Goal: Task Accomplishment & Management: Manage account settings

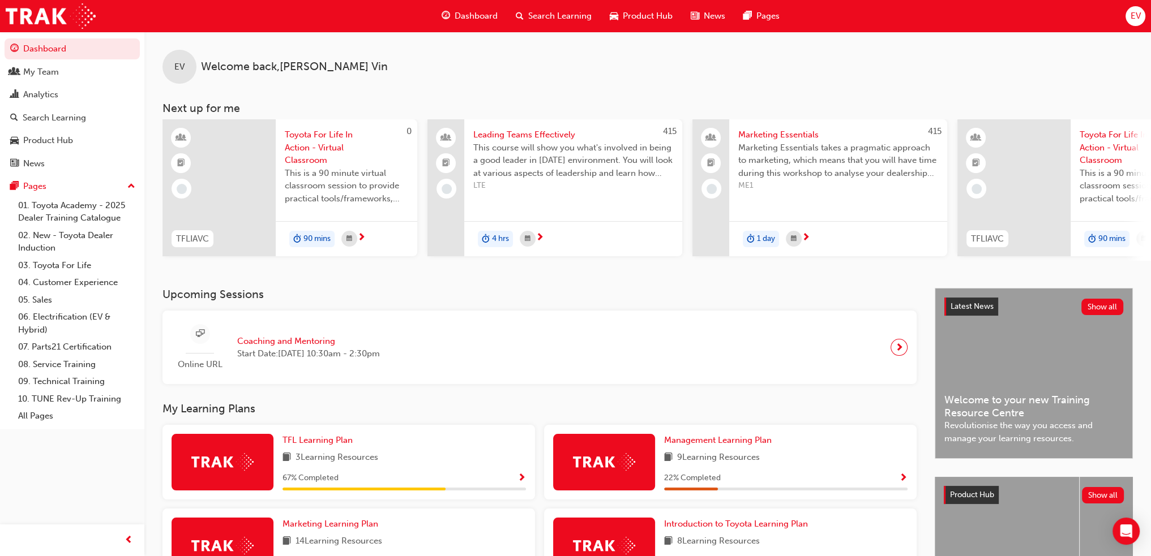
click at [537, 10] on span "Search Learning" at bounding box center [559, 16] width 63 height 13
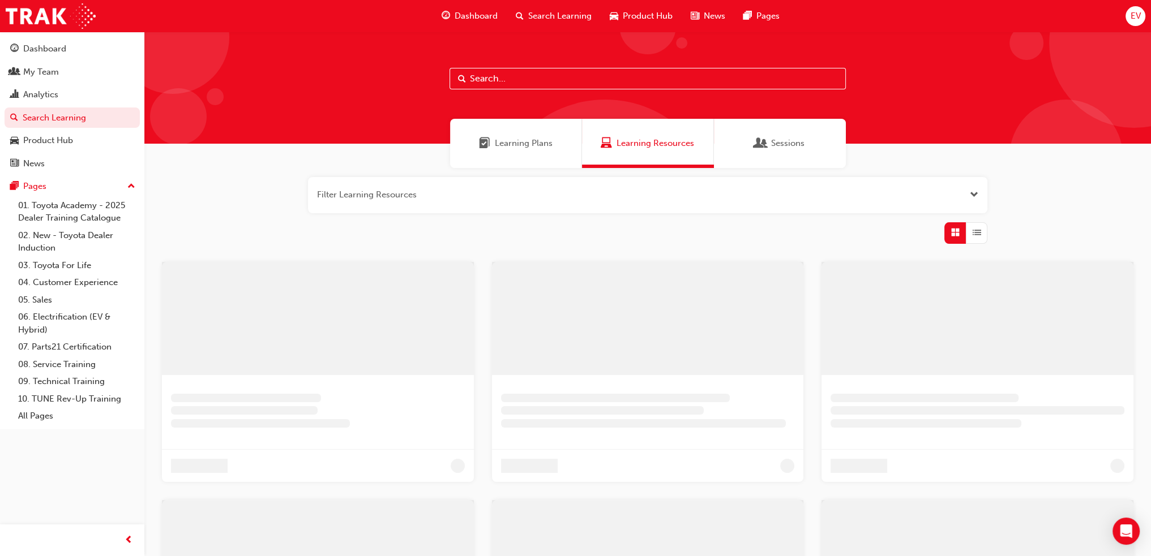
click at [556, 82] on input "text" at bounding box center [647, 79] width 396 height 22
drag, startPoint x: 525, startPoint y: 79, endPoint x: 299, endPoint y: 50, distance: 228.3
click at [299, 50] on div "crm" at bounding box center [651, 88] width 1015 height 112
type input "leading teams"
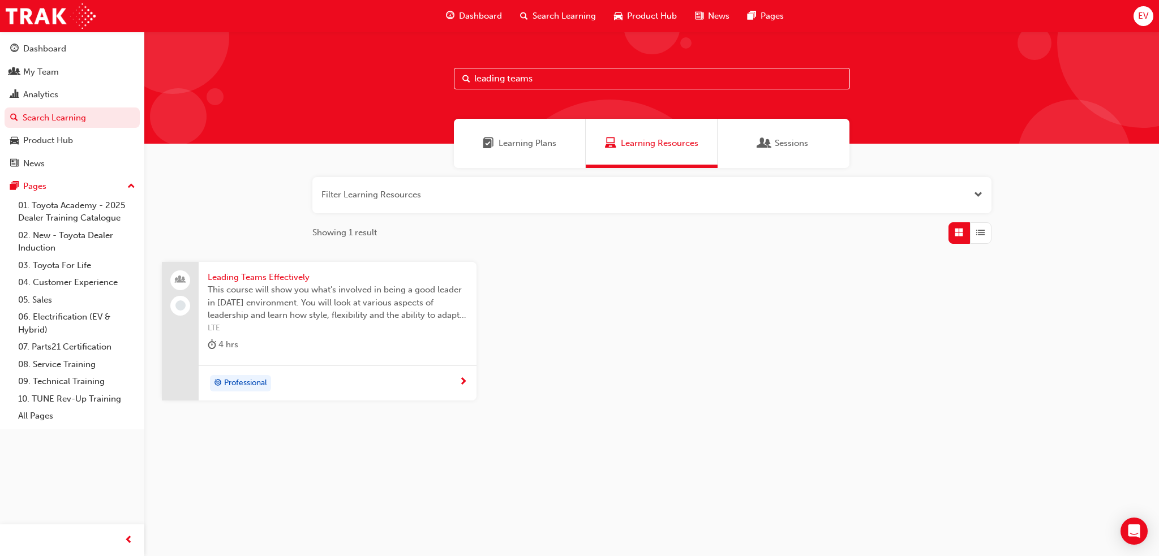
click at [230, 272] on span "Leading Teams Effectively" at bounding box center [338, 277] width 260 height 13
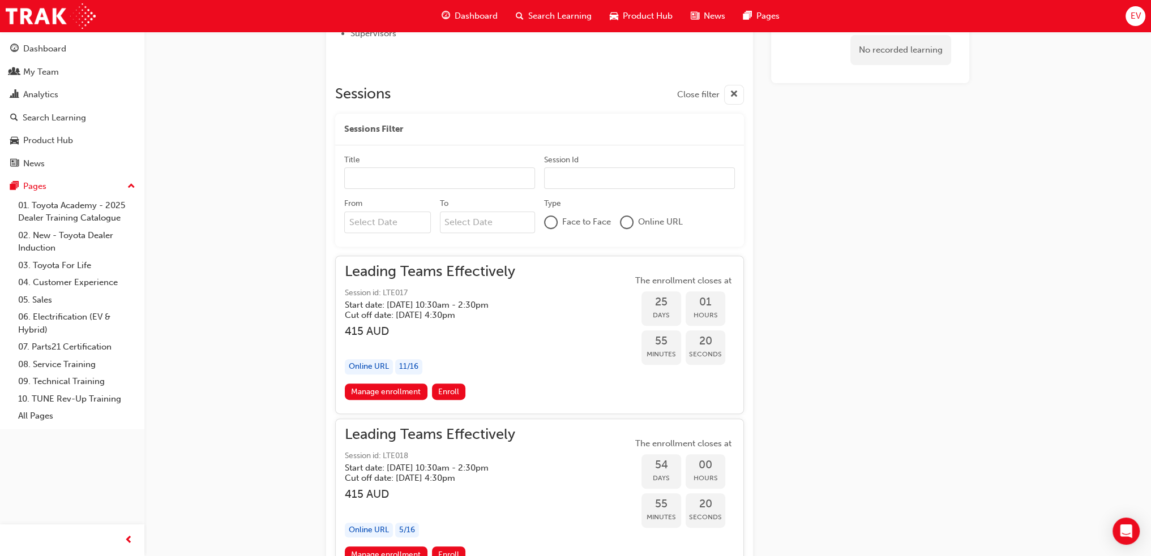
scroll to position [507, 0]
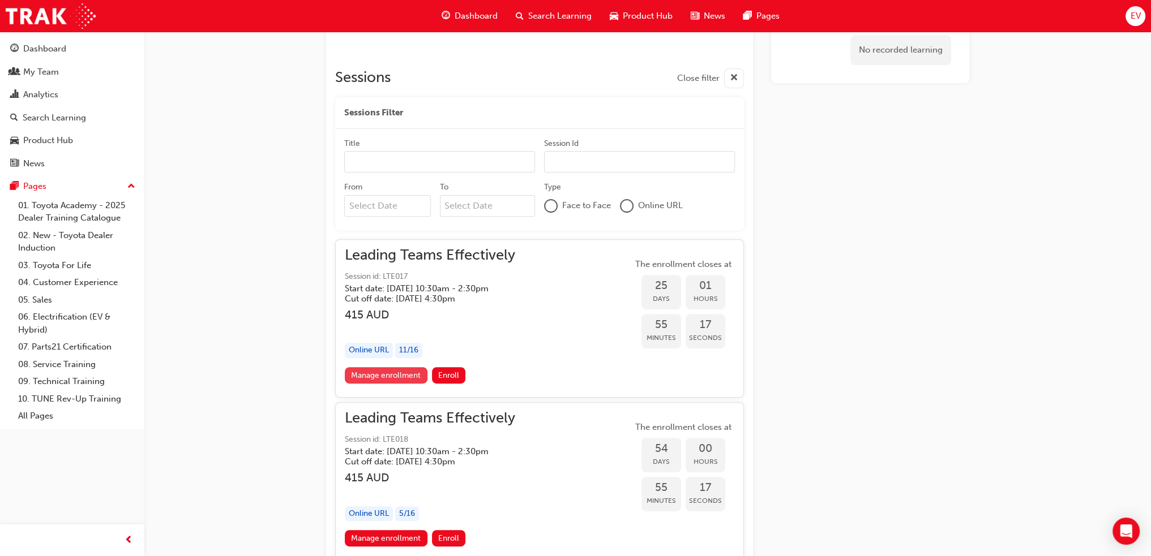
click at [388, 375] on link "Manage enrollment" at bounding box center [386, 375] width 83 height 16
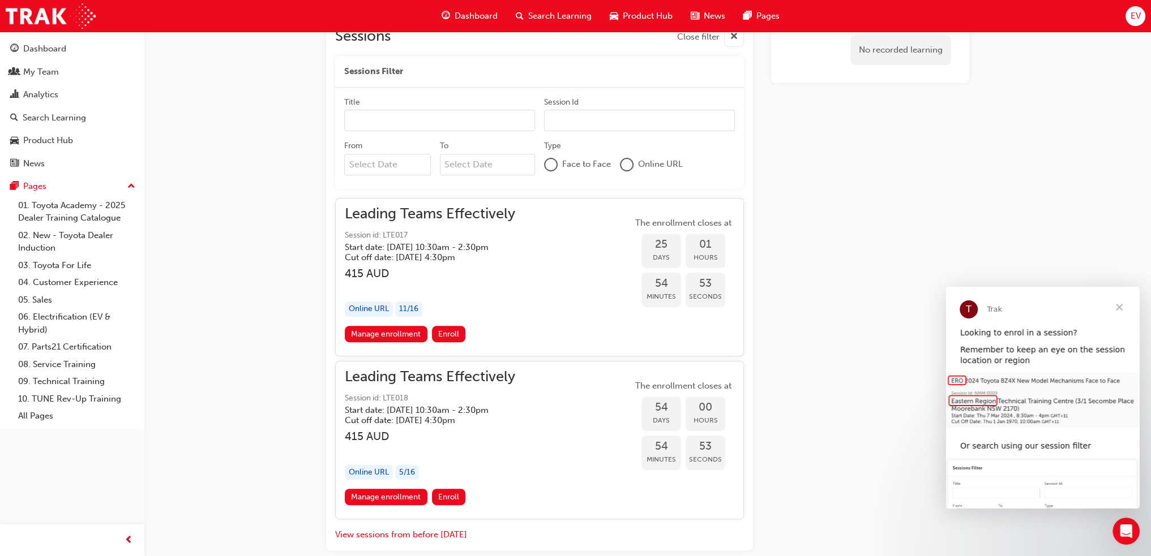
click at [1124, 306] on span "Close" at bounding box center [1119, 307] width 41 height 41
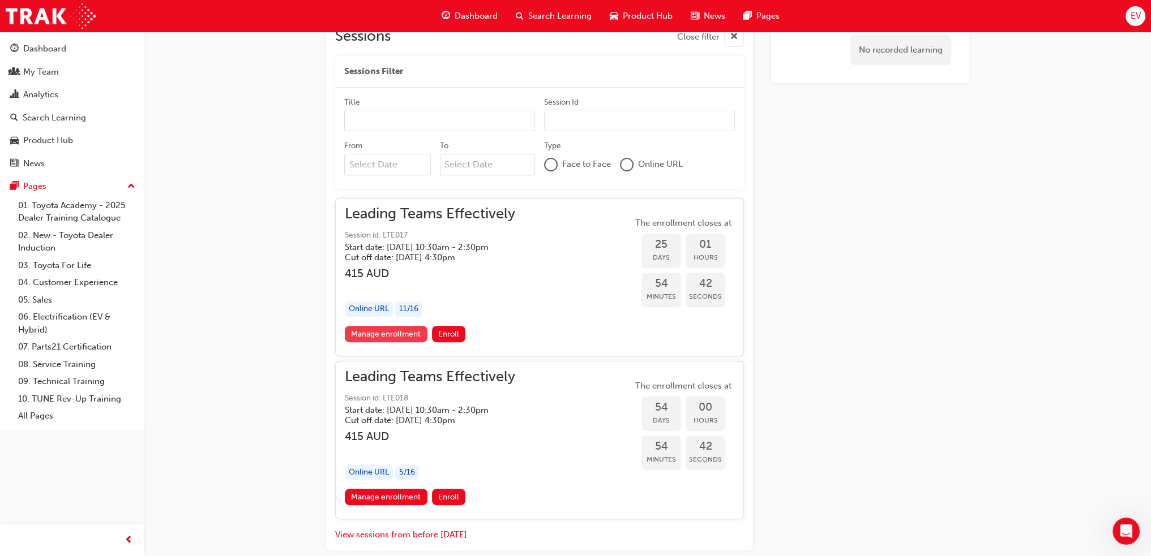
click at [387, 333] on link "Manage enrollment" at bounding box center [386, 334] width 83 height 16
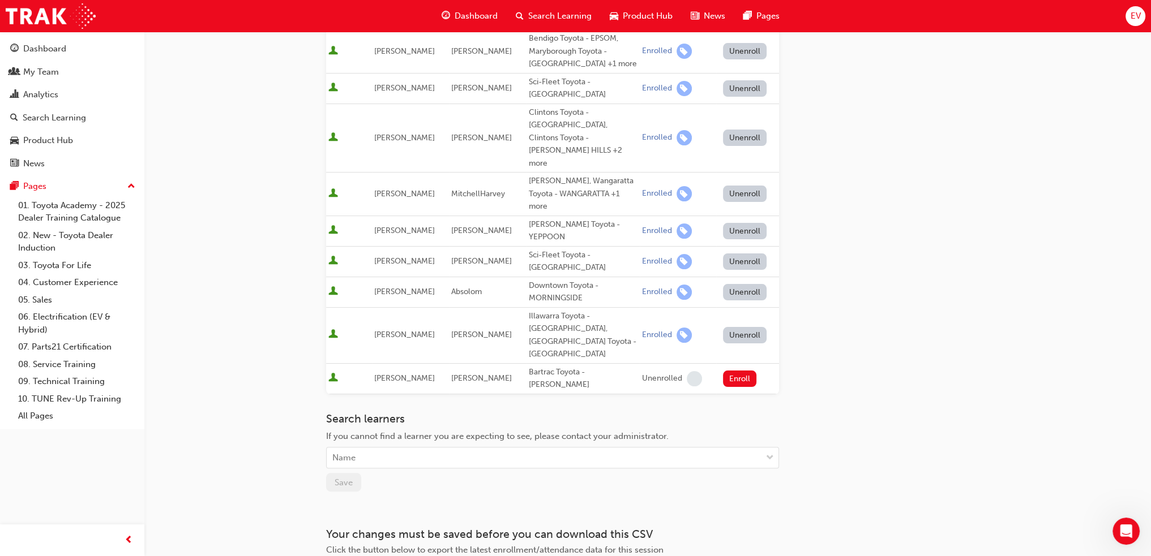
scroll to position [334, 0]
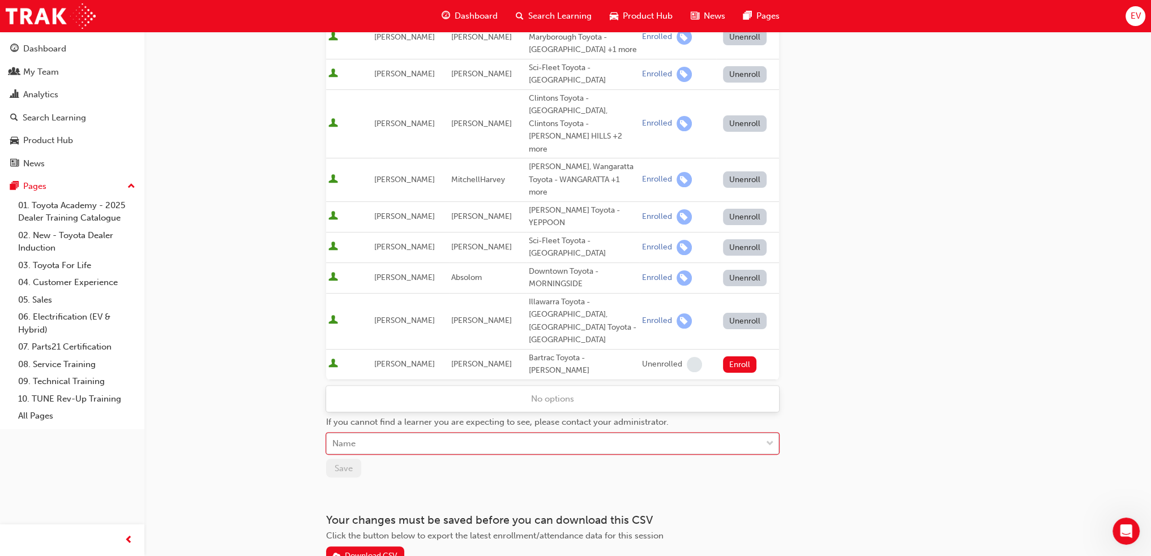
click at [368, 434] on div "Name" at bounding box center [544, 444] width 435 height 20
type input "[PERSON_NAME]"
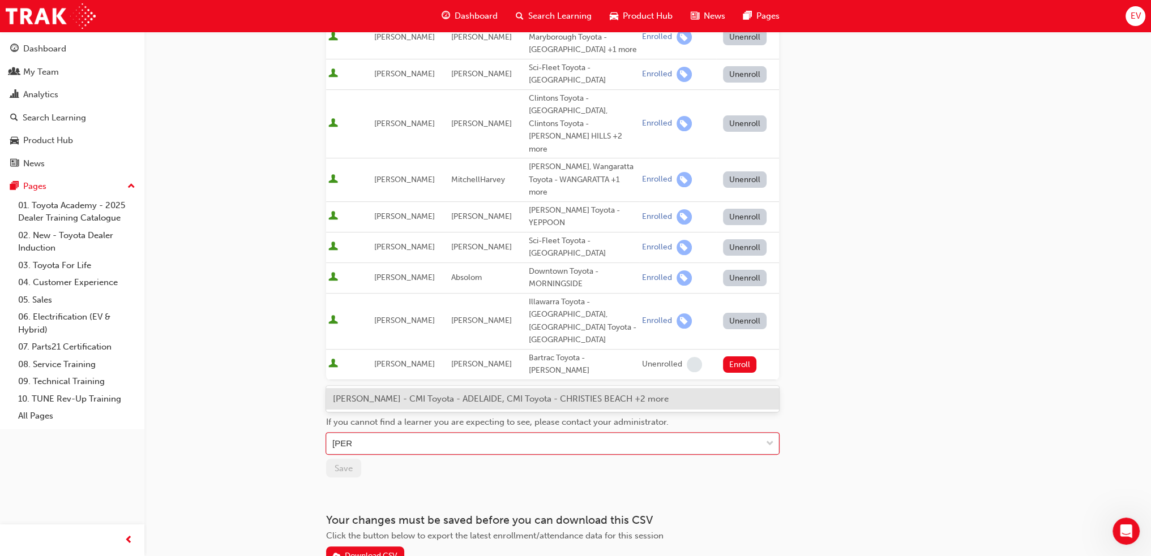
click at [439, 404] on div "[PERSON_NAME] - CMI Toyota - ADELAIDE, CMI Toyota - CHRISTIES BEACH +2 more" at bounding box center [552, 399] width 453 height 22
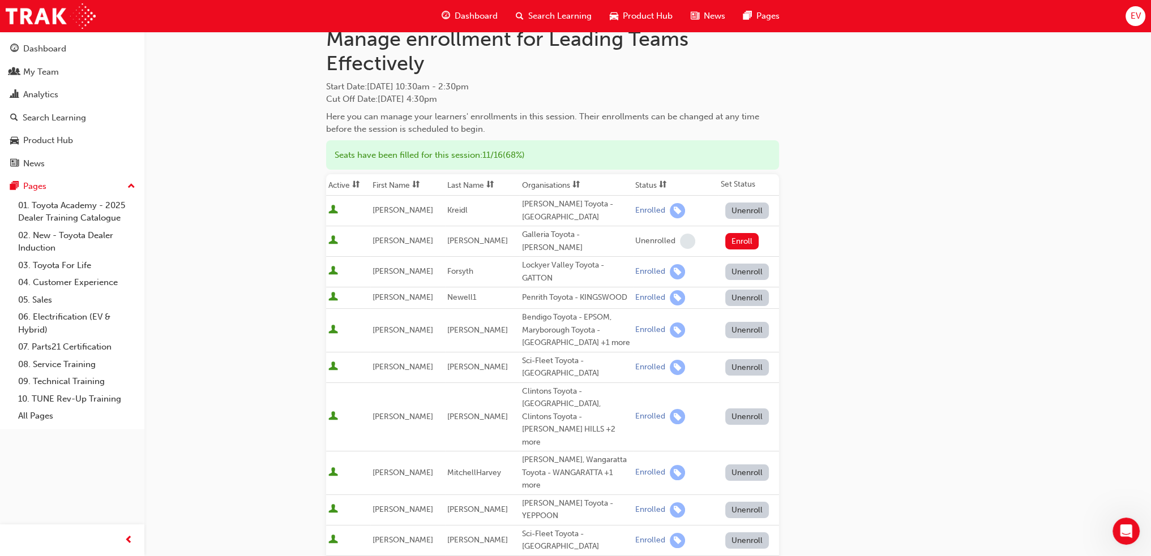
scroll to position [170, 0]
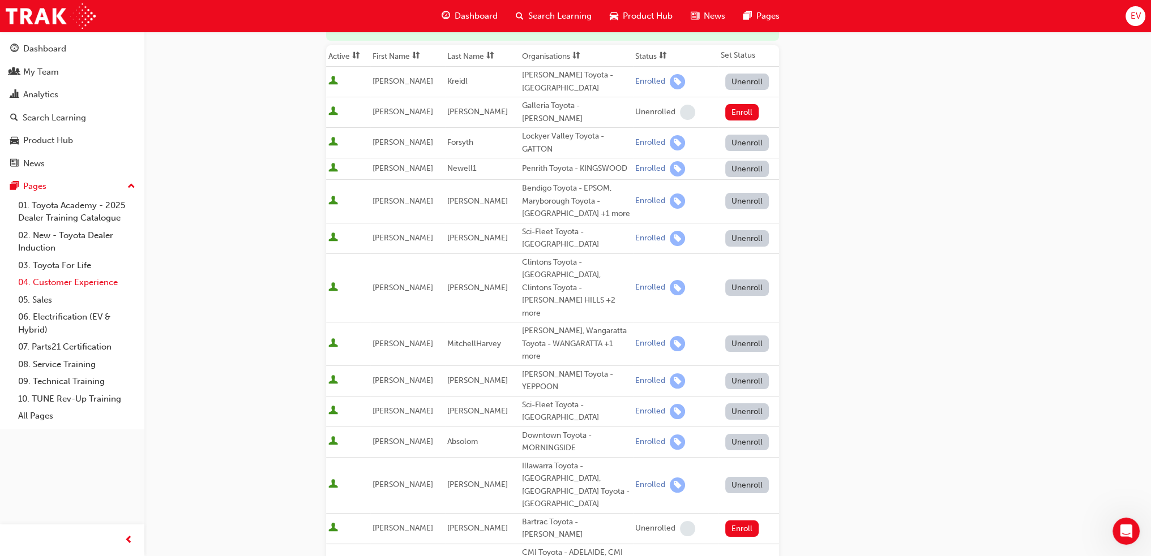
click at [65, 284] on link "04. Customer Experience" at bounding box center [77, 283] width 126 height 18
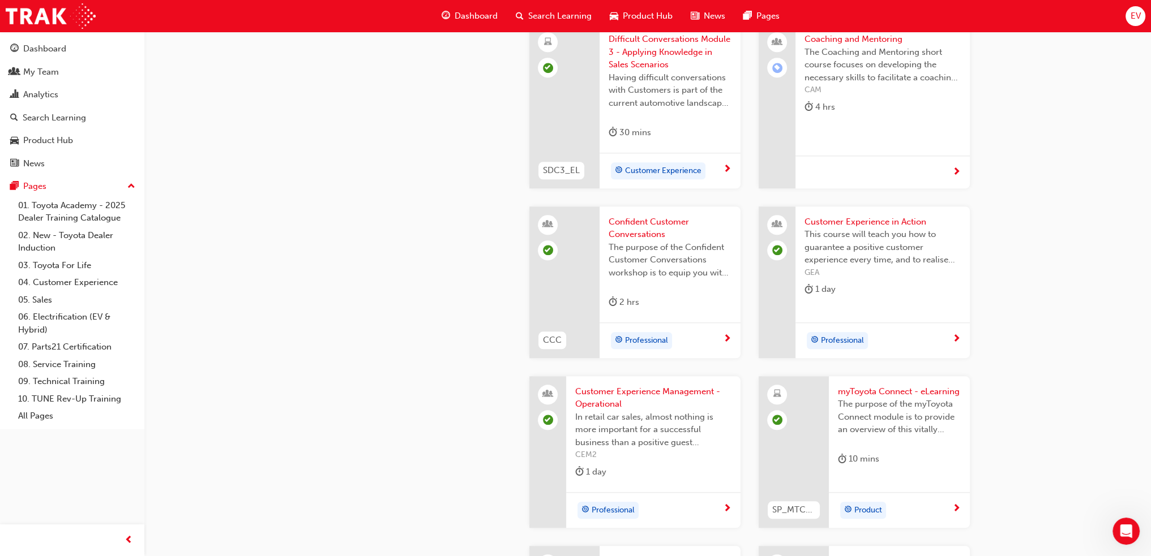
scroll to position [1359, 0]
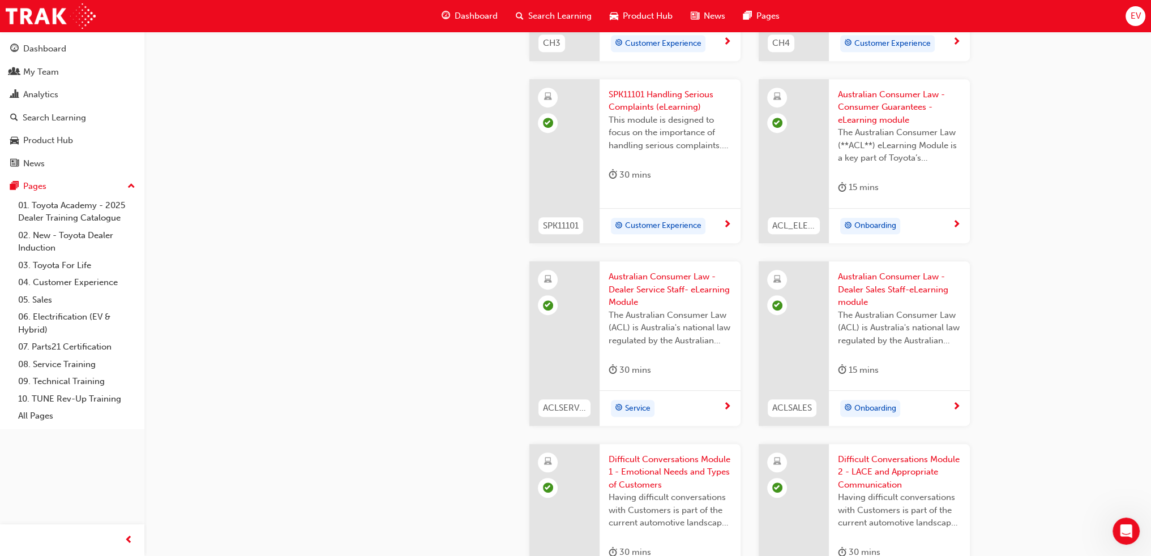
click at [534, 12] on span "Search Learning" at bounding box center [559, 16] width 63 height 13
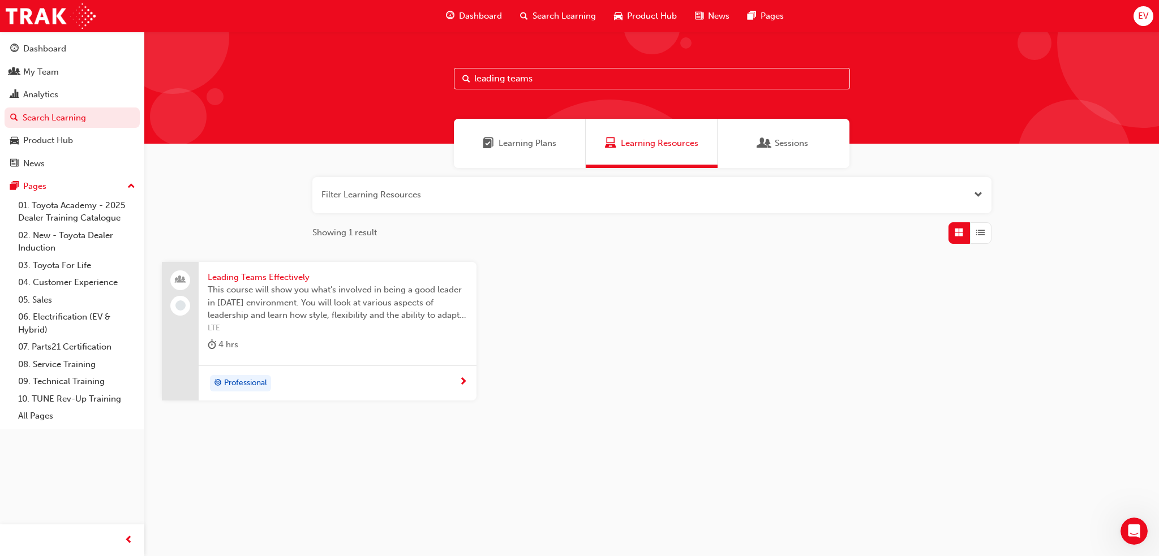
click at [263, 271] on span "Leading Teams Effectively" at bounding box center [338, 277] width 260 height 13
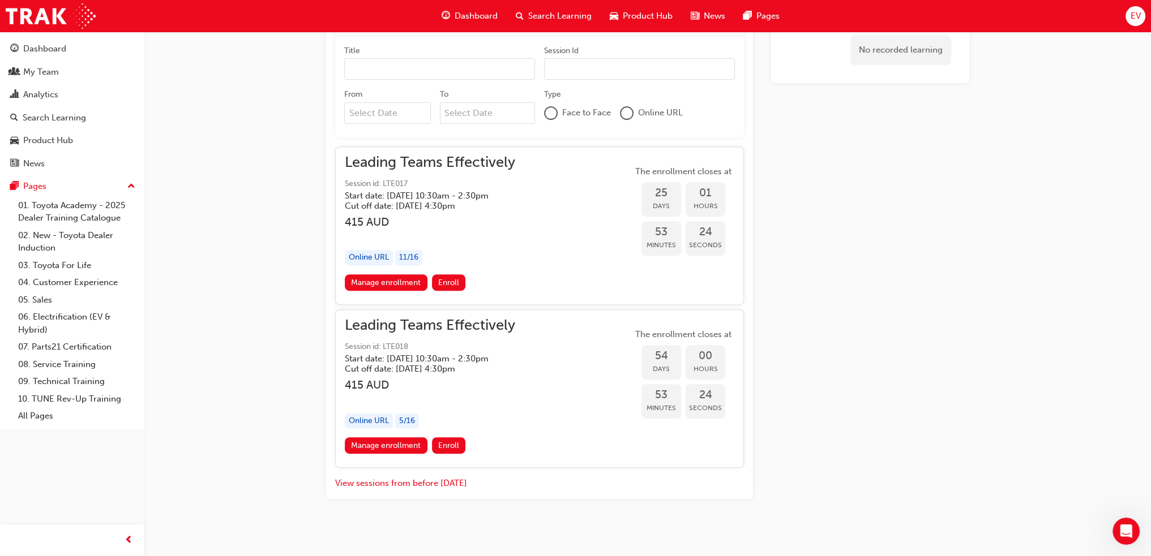
scroll to position [605, 0]
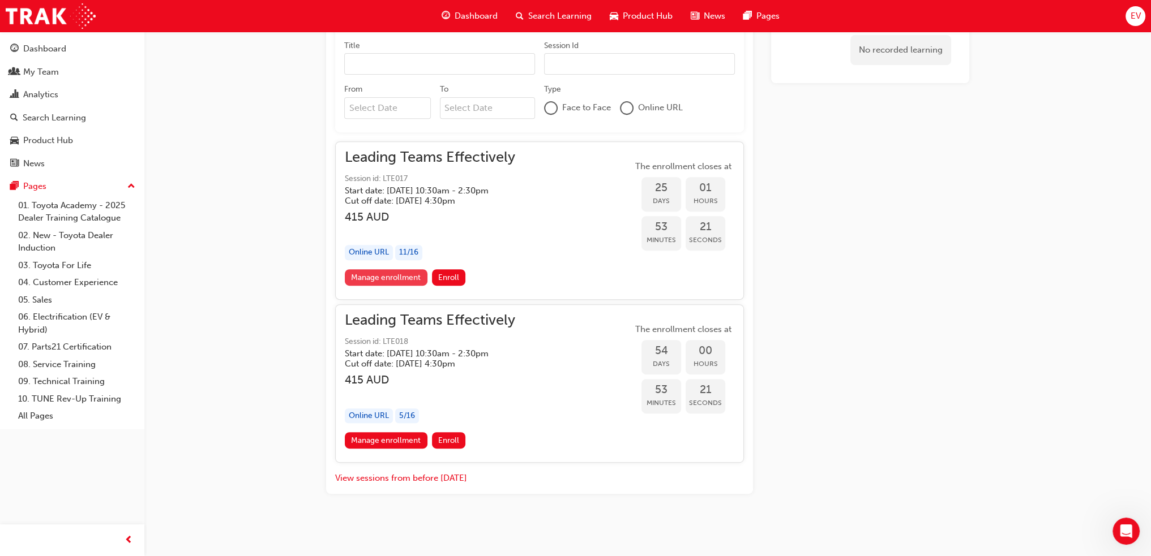
click at [389, 275] on link "Manage enrollment" at bounding box center [386, 277] width 83 height 16
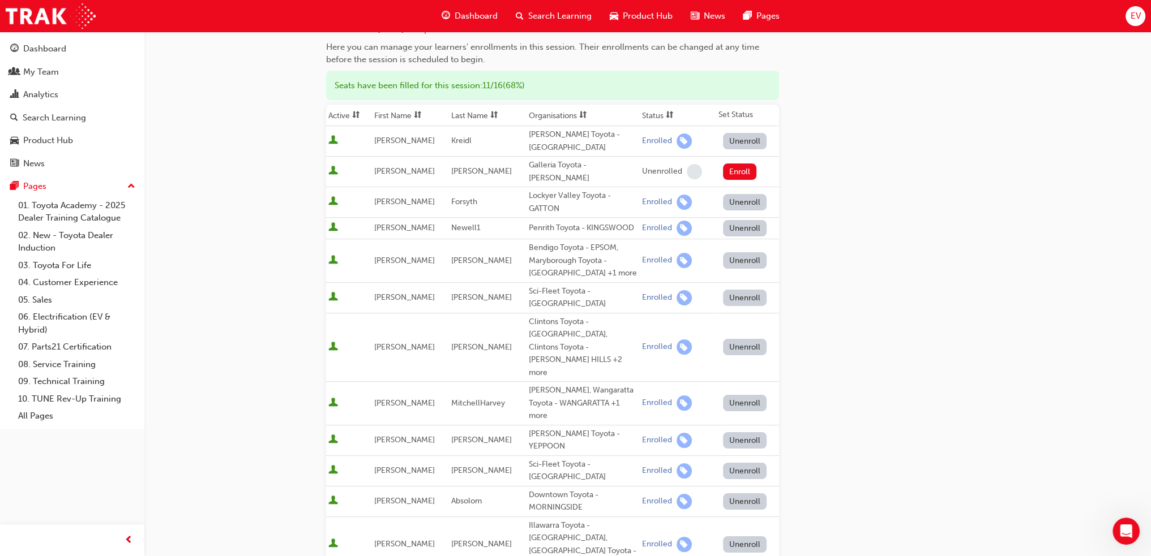
scroll to position [283, 0]
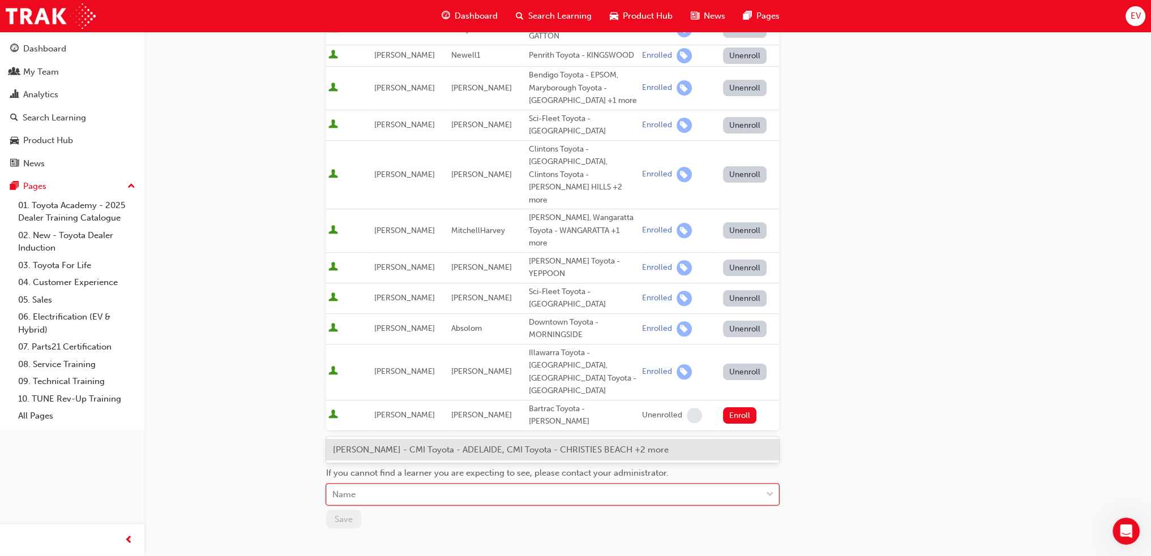
click at [385, 485] on div "Name" at bounding box center [544, 495] width 435 height 20
click at [398, 450] on span "[PERSON_NAME] - CMI Toyota - ADELAIDE, CMI Toyota - CHRISTIES BEACH +2 more" at bounding box center [501, 450] width 336 height 10
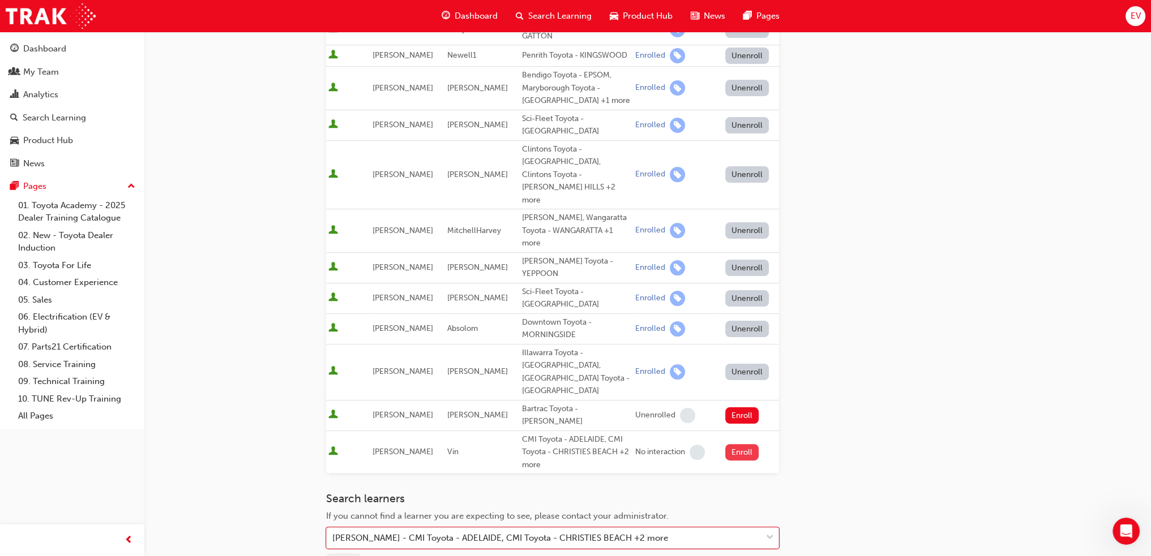
click at [736, 444] on button "Enroll" at bounding box center [742, 452] width 34 height 16
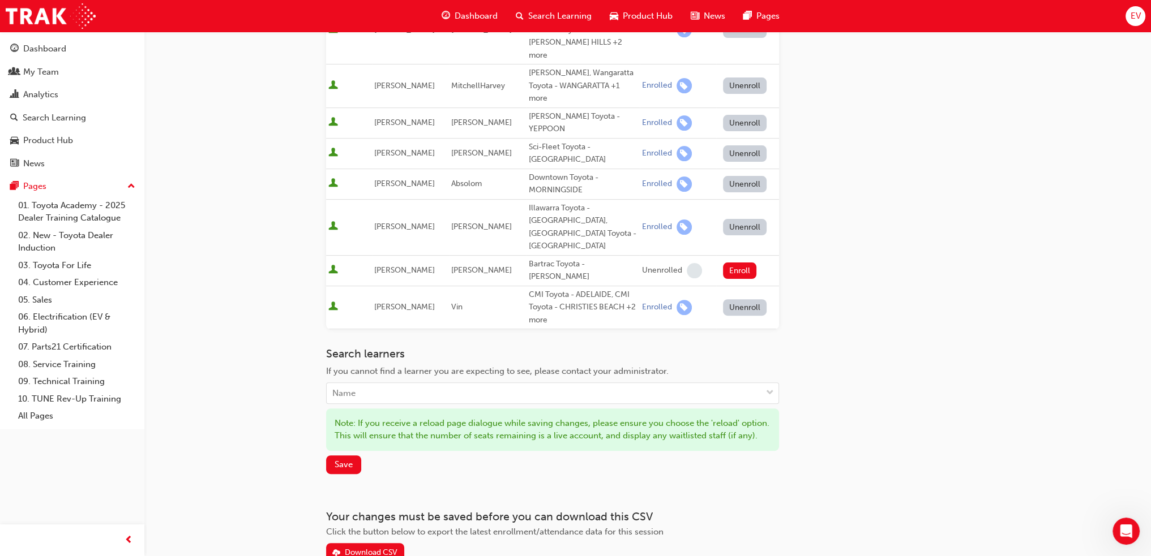
scroll to position [437, 0]
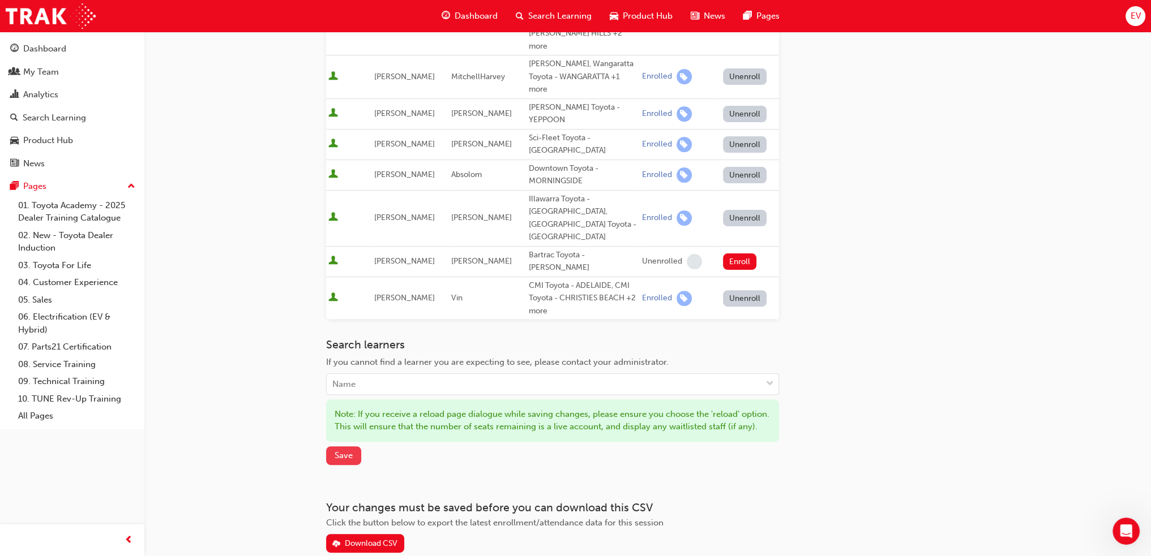
click at [345, 451] on span "Save" at bounding box center [344, 456] width 18 height 10
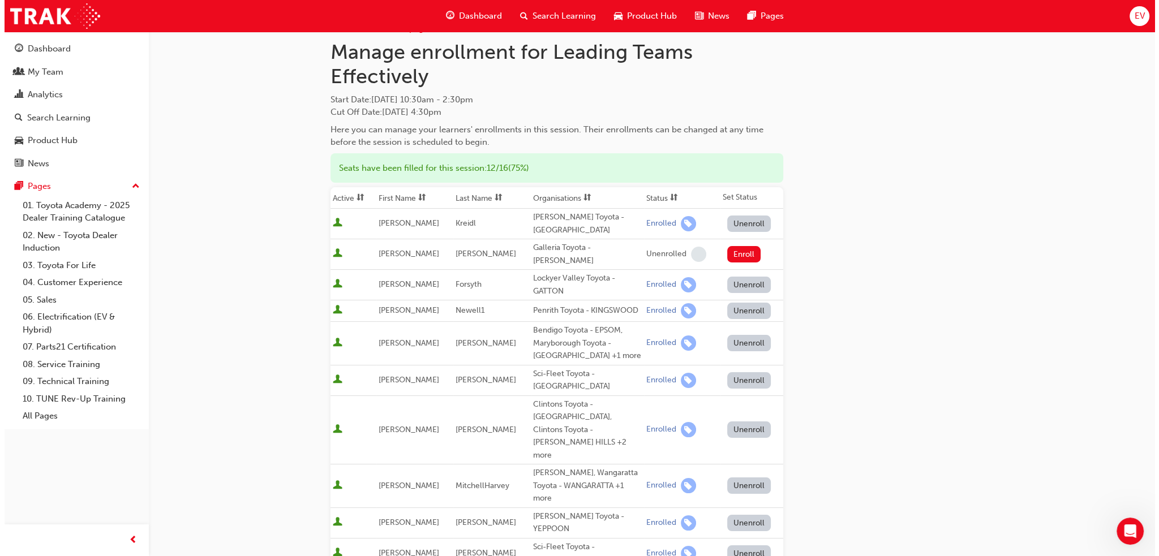
scroll to position [0, 0]
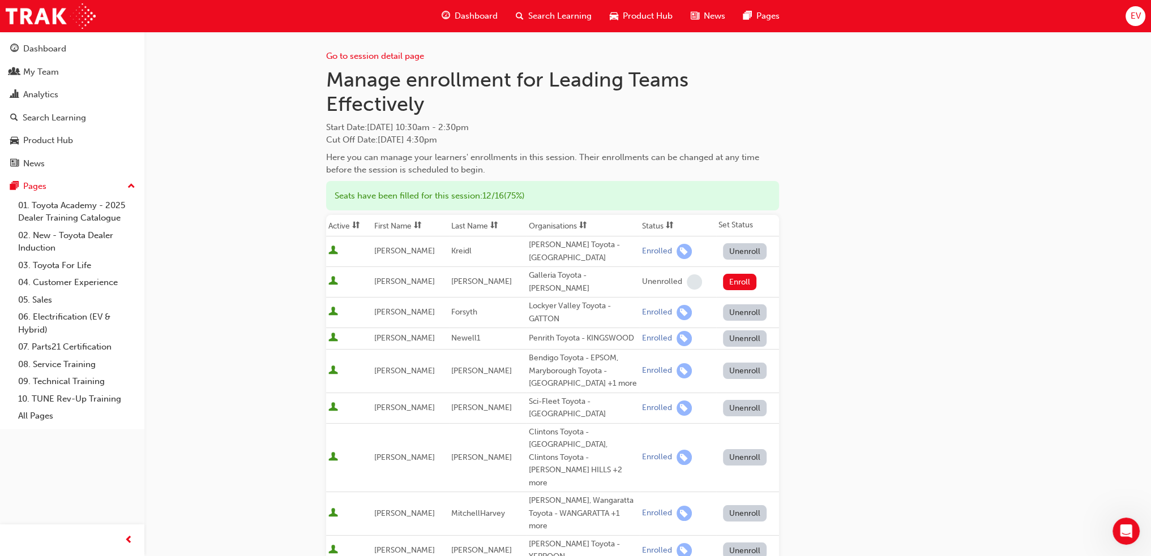
click at [1133, 17] on span "EV" at bounding box center [1135, 16] width 10 height 13
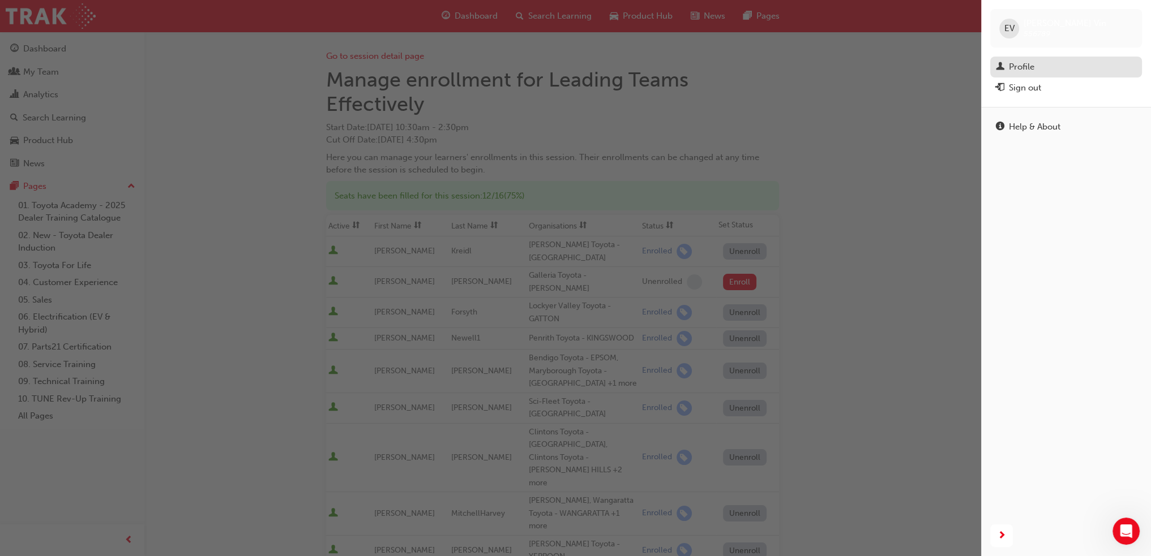
click at [1026, 68] on div "Profile" at bounding box center [1021, 67] width 25 height 13
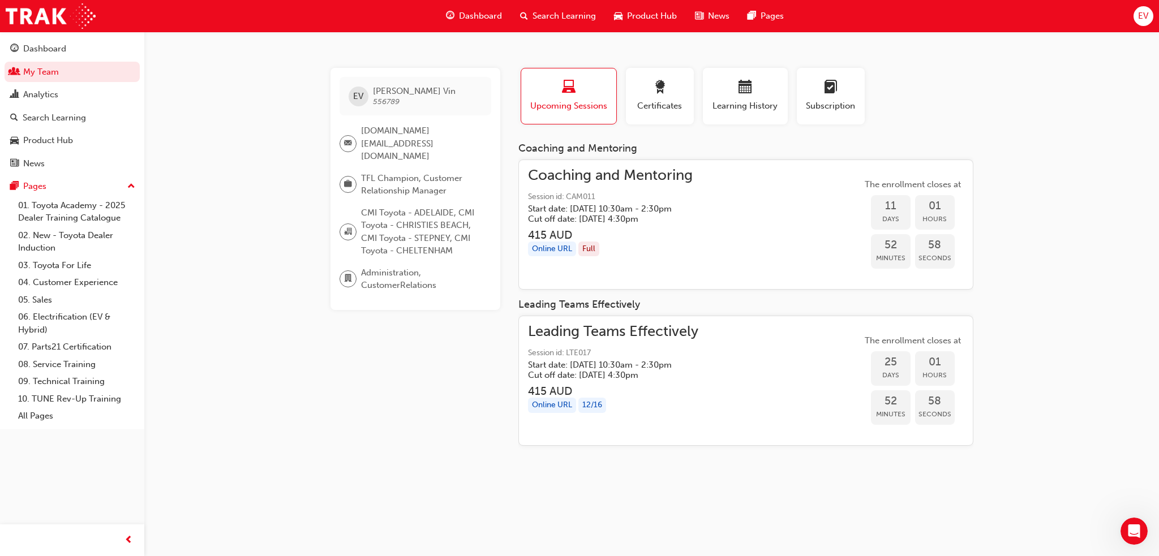
click at [693, 246] on div "Online URL Full" at bounding box center [610, 249] width 165 height 15
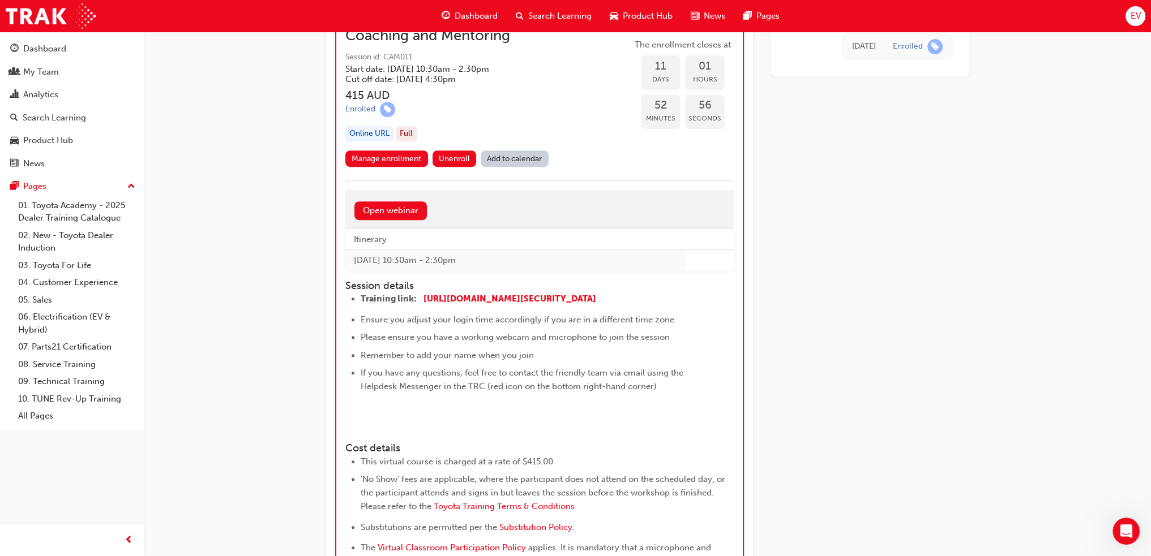
scroll to position [522, 0]
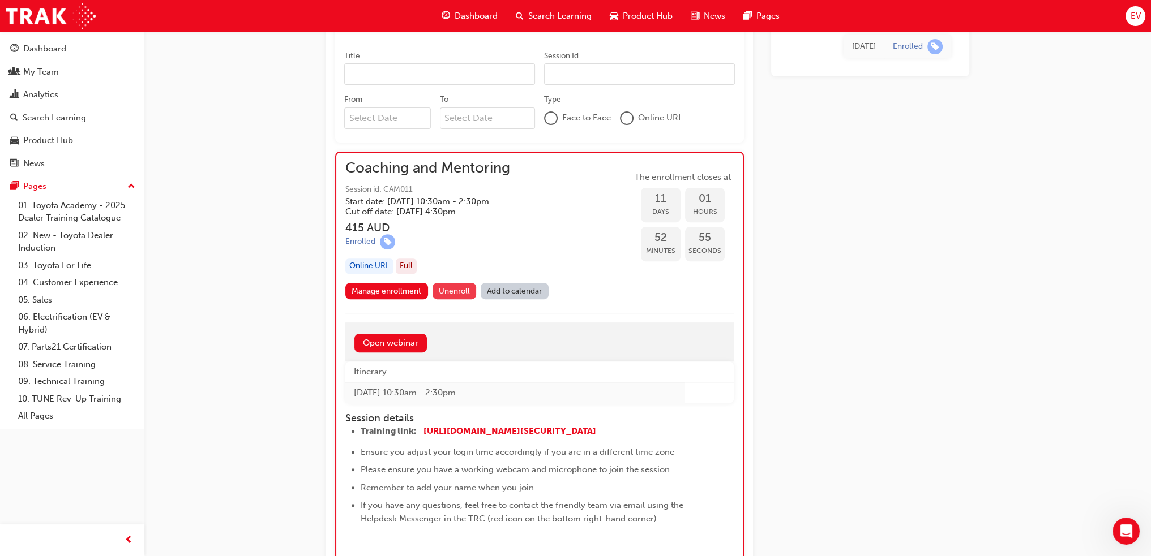
click at [450, 285] on button "Unenroll" at bounding box center [454, 291] width 44 height 16
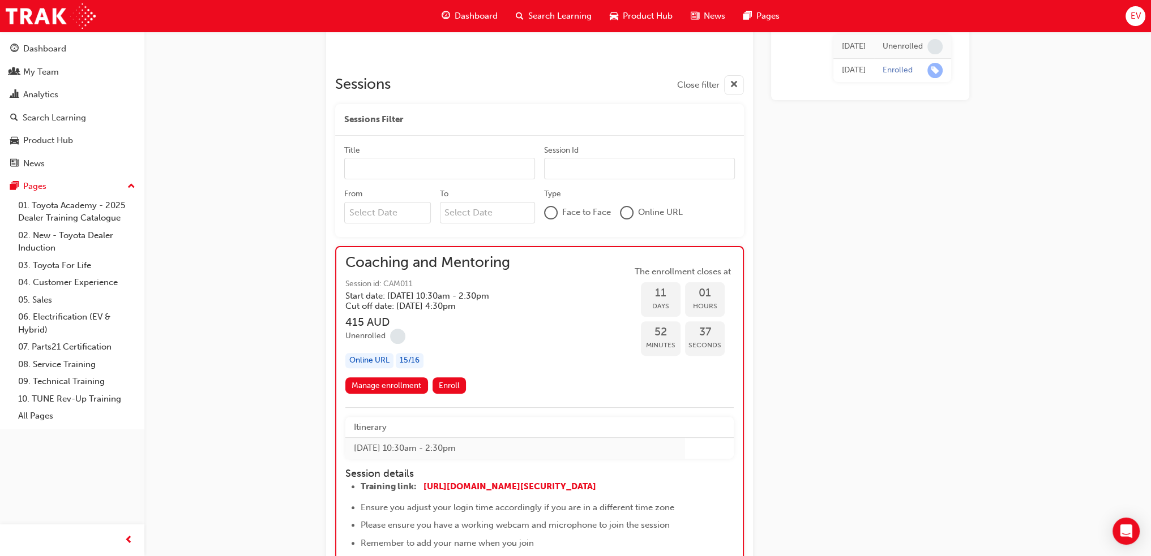
scroll to position [397, 0]
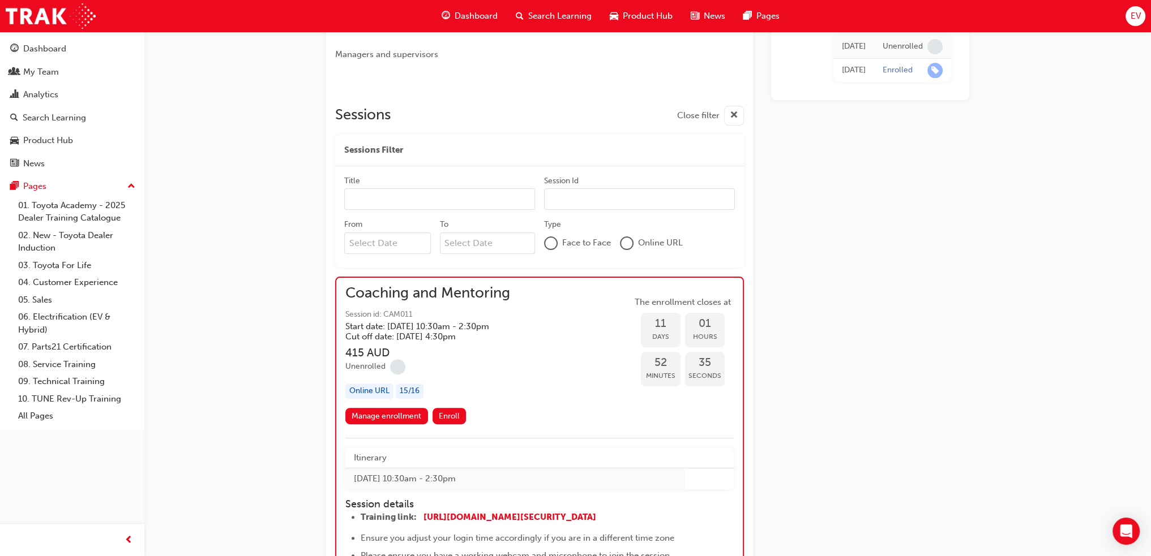
click at [1143, 18] on div "EV" at bounding box center [1135, 16] width 20 height 20
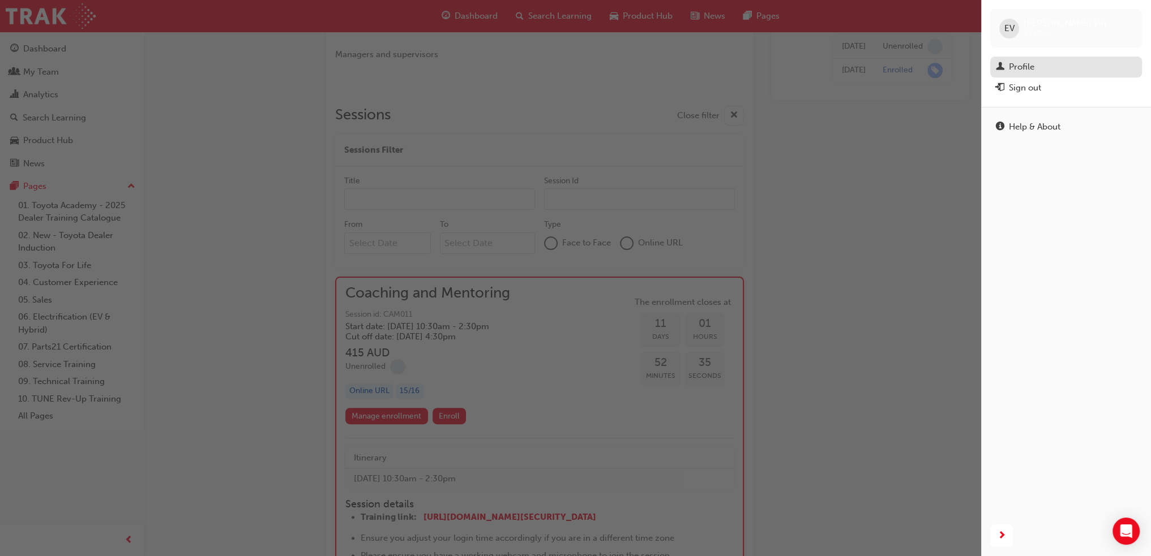
click at [1042, 59] on link "Profile" at bounding box center [1066, 67] width 152 height 21
